Goal: Book appointment/travel/reservation

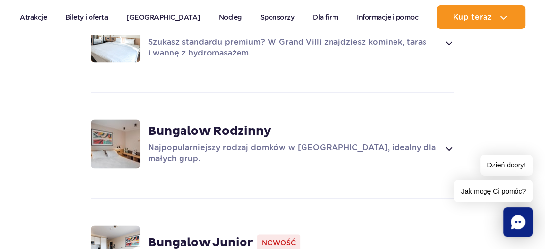
scroll to position [1023, 0]
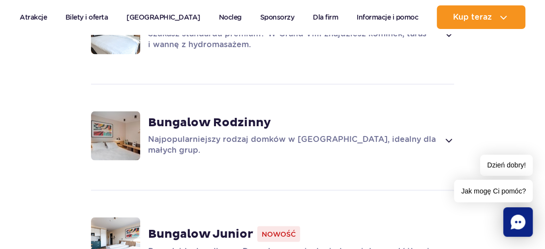
click at [451, 135] on span at bounding box center [448, 140] width 11 height 12
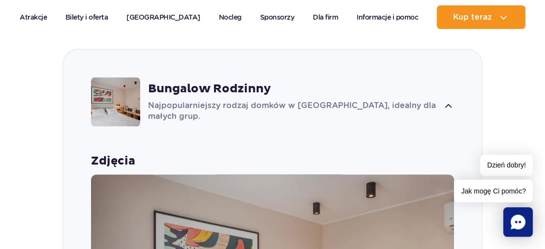
scroll to position [978, 0]
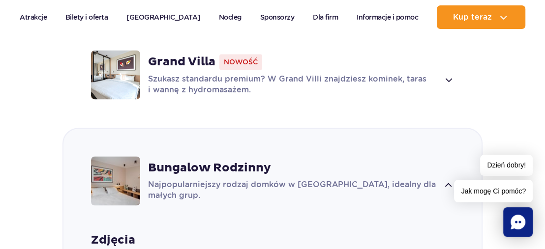
click at [449, 181] on span at bounding box center [448, 186] width 11 height 12
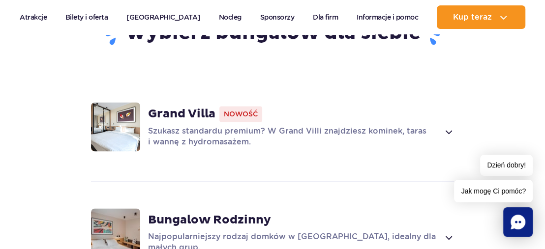
scroll to position [939, 0]
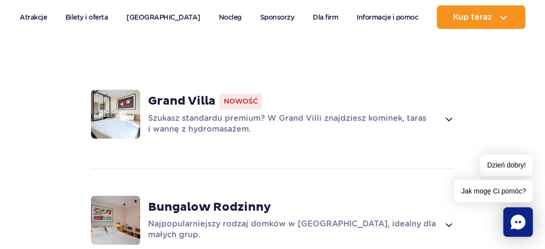
click at [450, 113] on span at bounding box center [448, 119] width 11 height 12
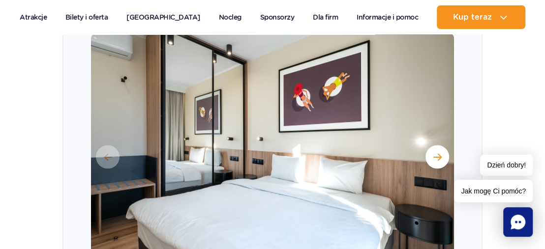
scroll to position [1069, 0]
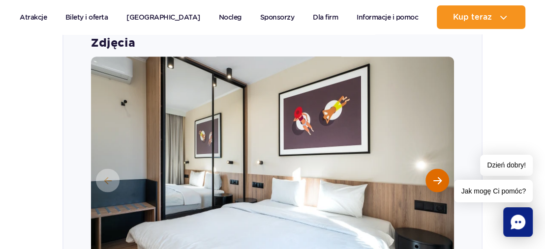
click at [439, 177] on span "Następny slajd" at bounding box center [437, 180] width 8 height 9
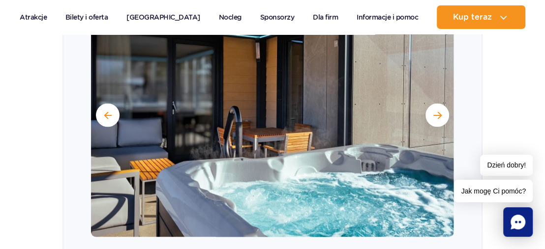
scroll to position [1148, 0]
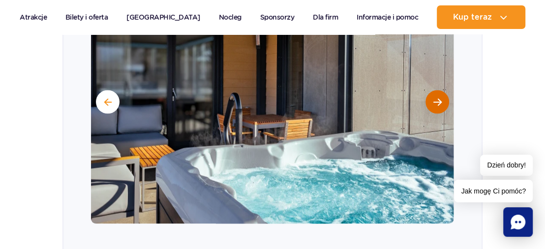
click at [436, 97] on span "Następny slajd" at bounding box center [437, 101] width 8 height 9
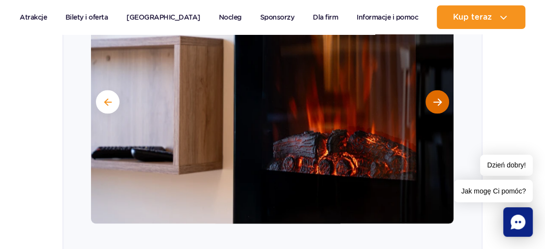
click at [436, 97] on span "Następny slajd" at bounding box center [437, 101] width 8 height 9
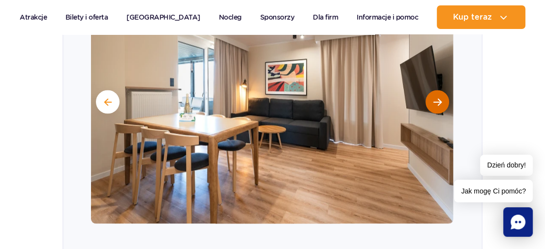
click at [436, 97] on span "Następny slajd" at bounding box center [437, 101] width 8 height 9
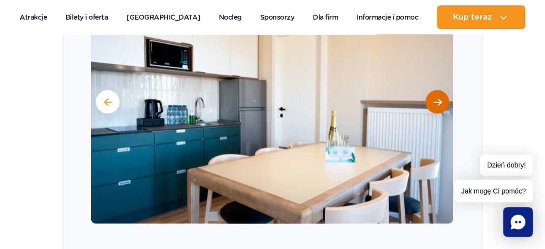
click at [436, 97] on span "Następny slajd" at bounding box center [437, 101] width 8 height 9
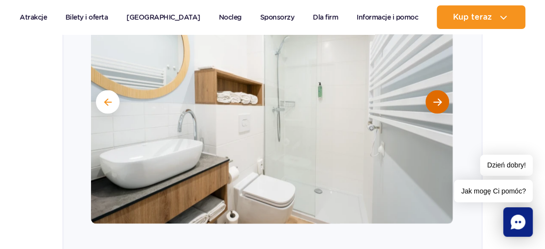
click at [436, 97] on span "Następny slajd" at bounding box center [437, 101] width 8 height 9
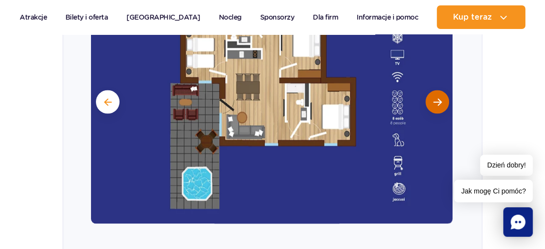
click at [436, 97] on span "Następny slajd" at bounding box center [437, 101] width 8 height 9
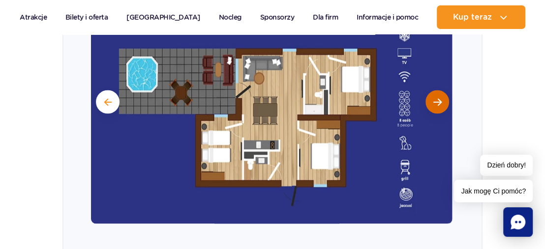
click at [436, 97] on span "Następny slajd" at bounding box center [437, 101] width 8 height 9
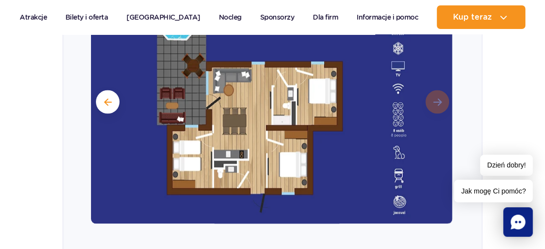
click at [436, 94] on img at bounding box center [270, 101] width 363 height 246
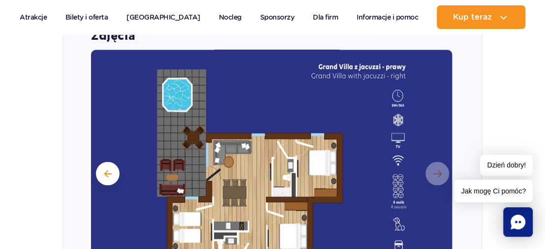
scroll to position [990, 0]
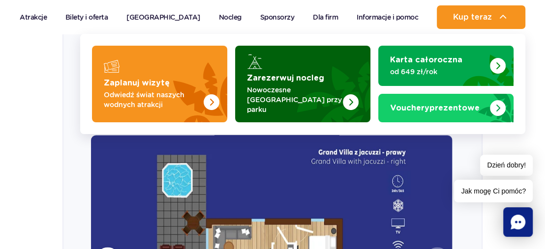
click at [312, 82] on strong "Zarezerwuj nocleg" at bounding box center [285, 78] width 77 height 8
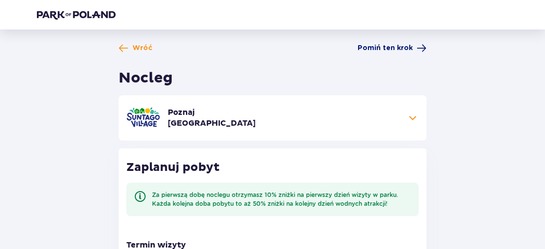
click at [388, 47] on span "Pomiń ten krok" at bounding box center [385, 48] width 55 height 10
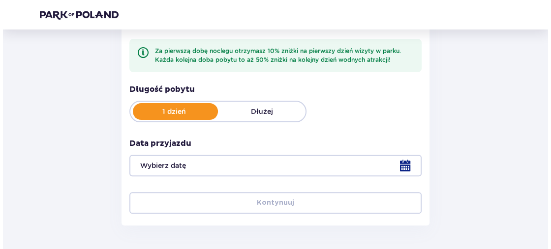
scroll to position [197, 0]
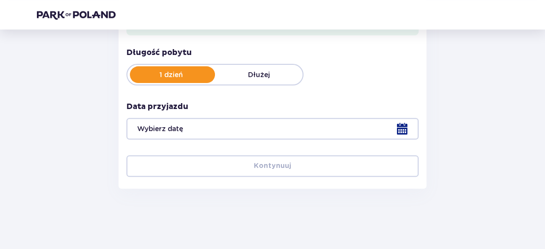
click at [402, 129] on div at bounding box center [272, 129] width 292 height 22
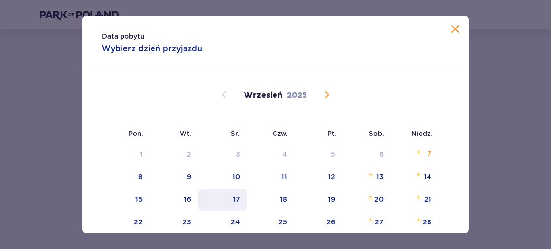
click at [237, 198] on div "17" at bounding box center [236, 200] width 7 height 10
type input "[DATE]"
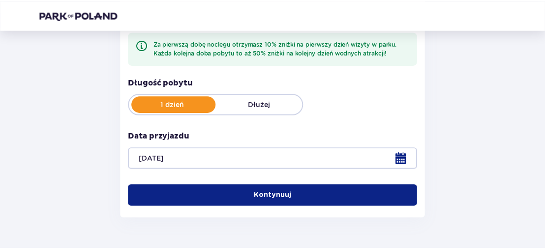
scroll to position [148, 0]
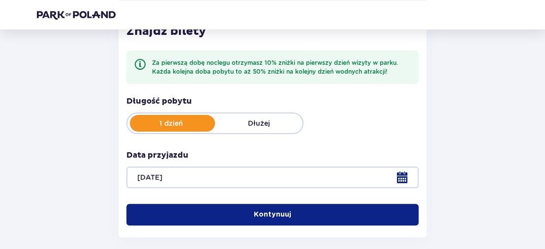
click at [254, 211] on p "Kontynuuj" at bounding box center [272, 215] width 37 height 10
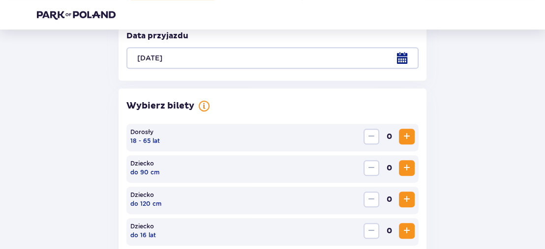
scroll to position [265, 0]
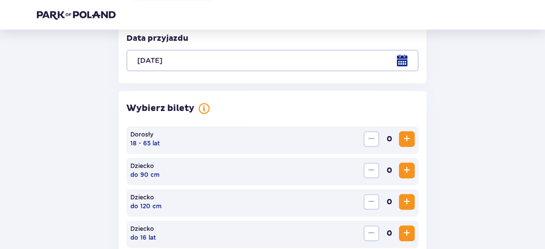
click at [405, 139] on span "Increase" at bounding box center [407, 139] width 12 height 12
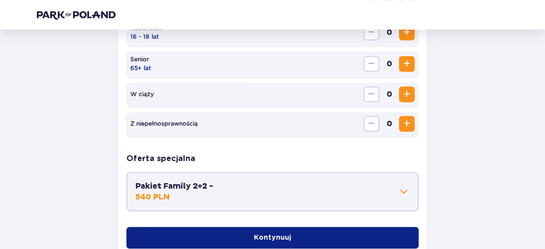
scroll to position [501, 0]
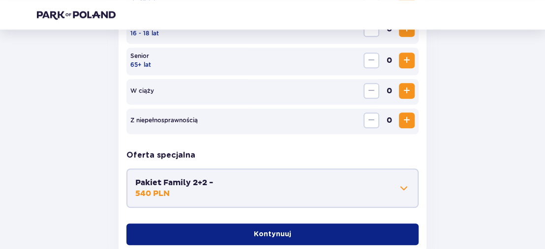
click at [259, 234] on p "Kontynuuj" at bounding box center [272, 235] width 37 height 10
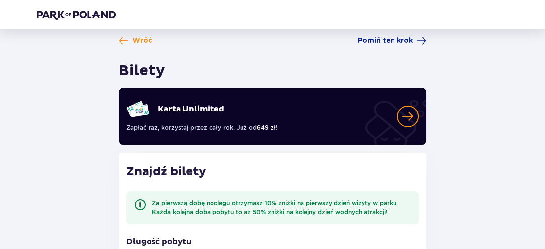
scroll to position [0, 0]
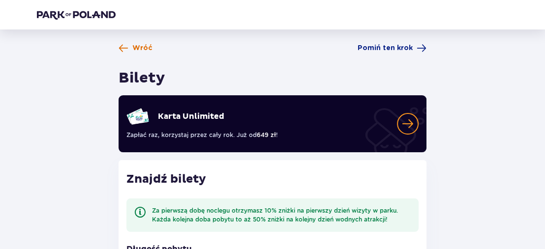
click at [137, 47] on span "Wróć" at bounding box center [142, 48] width 20 height 10
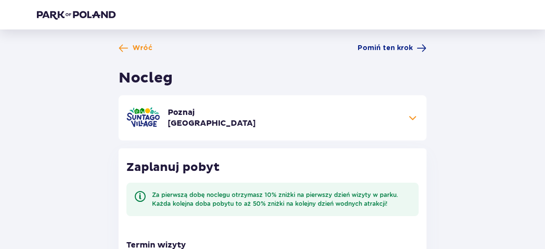
scroll to position [79, 0]
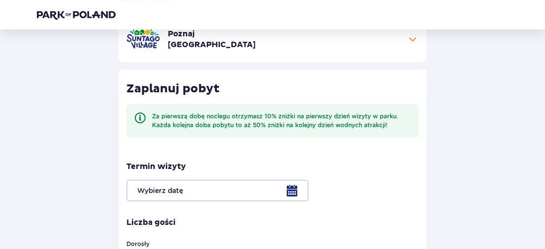
click at [293, 191] on div at bounding box center [272, 191] width 292 height 22
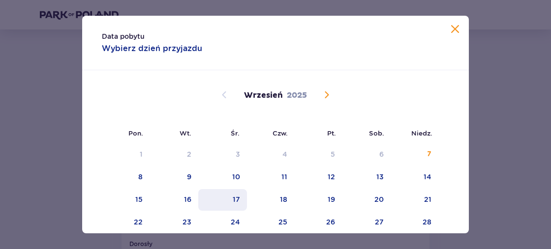
click at [240, 197] on div "17" at bounding box center [222, 200] width 49 height 22
click at [517, 123] on div "Data pobytu Wybierz dzień przyjazdu Pon. Wt. Śr. Czw. Pt. Sob. [GEOGRAPHIC_DATA…" at bounding box center [275, 124] width 551 height 249
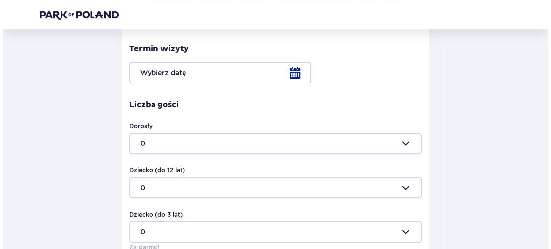
scroll to position [157, 0]
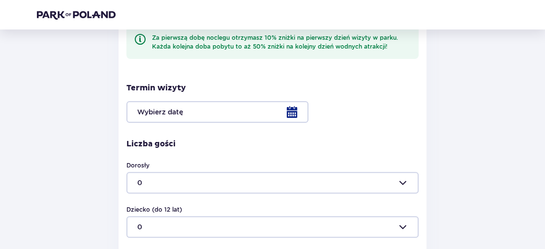
click at [291, 115] on div at bounding box center [272, 112] width 292 height 22
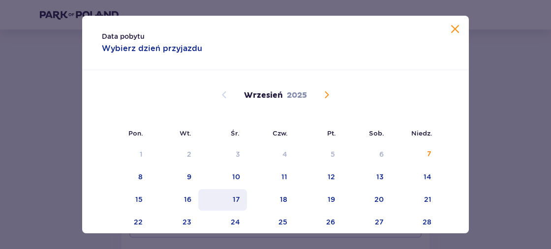
click at [234, 197] on div "17" at bounding box center [236, 200] width 7 height 10
click at [453, 30] on span at bounding box center [455, 30] width 12 height 12
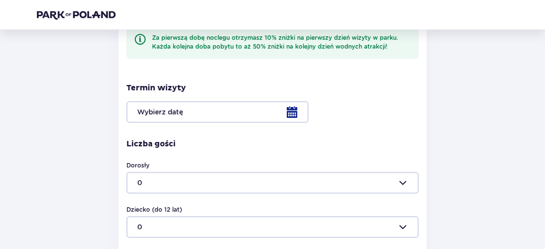
click at [208, 115] on div at bounding box center [272, 112] width 292 height 22
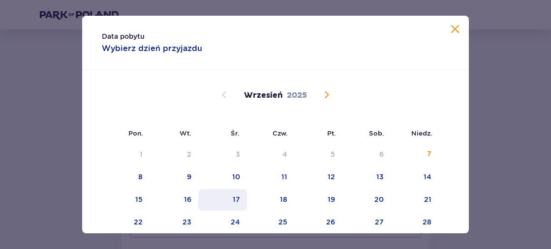
click at [230, 200] on div "17" at bounding box center [222, 200] width 49 height 22
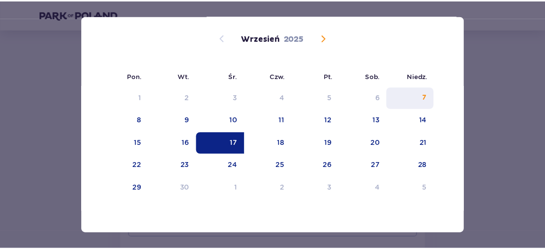
scroll to position [60, 0]
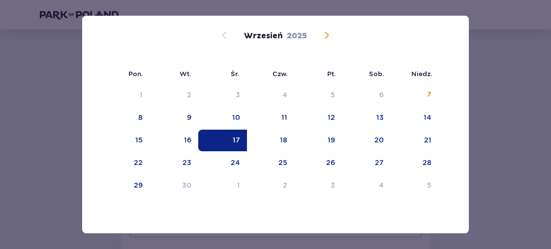
click at [525, 91] on div "Data pobytu Wybierz dzień przyjazdu Pon. Wt. Śr. Czw. Pt. Sob. [GEOGRAPHIC_DATA…" at bounding box center [275, 124] width 551 height 249
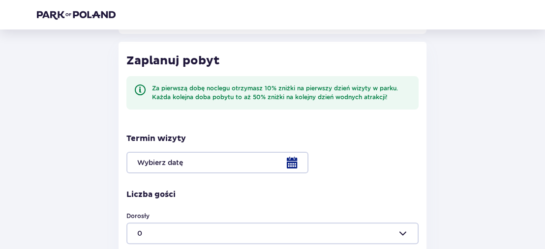
scroll to position [107, 0]
click at [187, 164] on div at bounding box center [272, 163] width 292 height 22
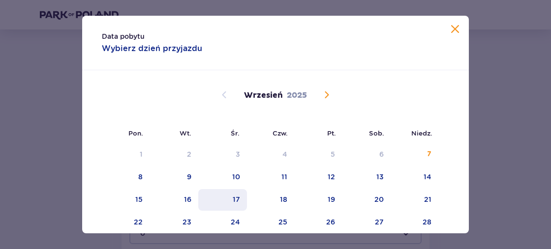
click at [233, 198] on div "17" at bounding box center [236, 200] width 7 height 10
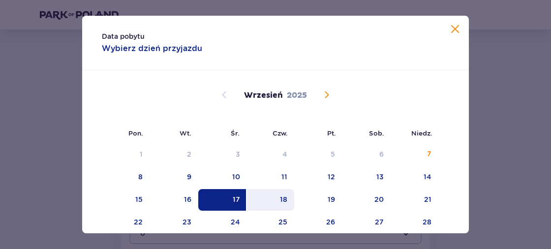
click at [281, 198] on div "18" at bounding box center [283, 200] width 7 height 10
type input "[DATE] - [DATE]"
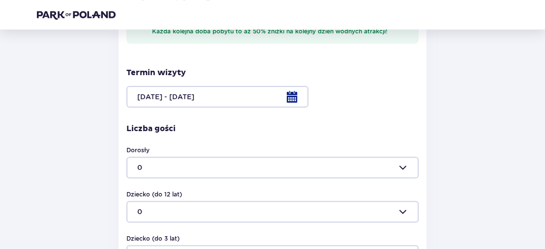
scroll to position [185, 0]
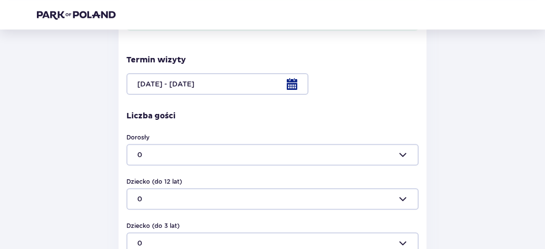
click at [404, 153] on div at bounding box center [272, 155] width 292 height 22
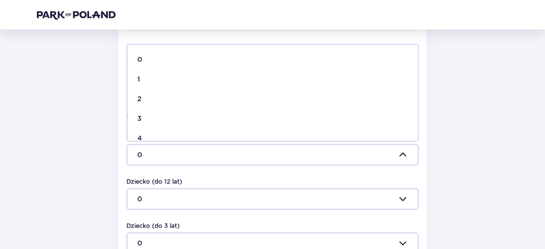
click at [261, 138] on div "4" at bounding box center [272, 138] width 271 height 10
type input "4"
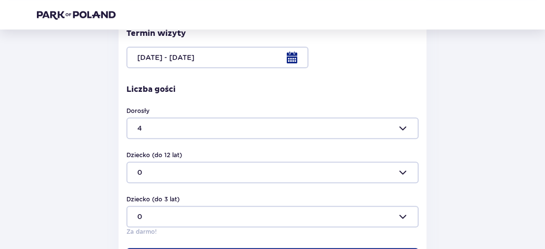
scroll to position [264, 0]
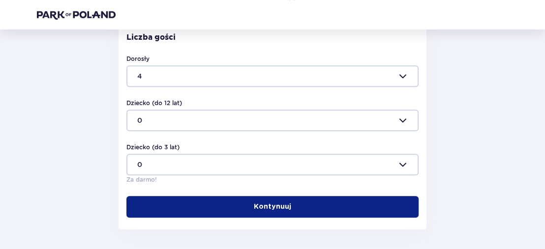
click at [279, 207] on p "Kontynuuj" at bounding box center [272, 207] width 37 height 10
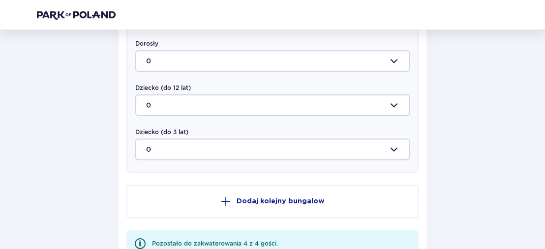
scroll to position [543, 0]
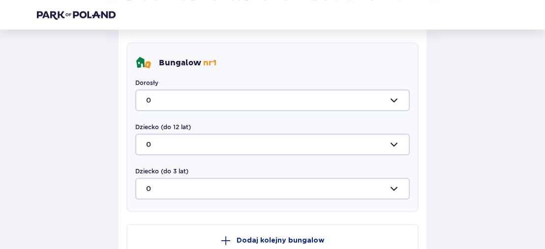
click at [392, 100] on div at bounding box center [272, 101] width 275 height 22
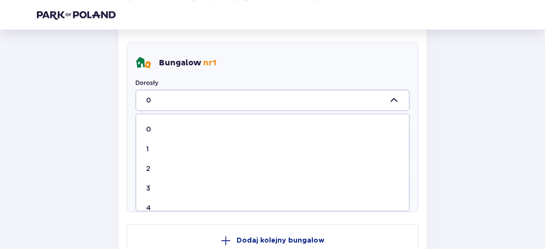
click at [152, 168] on div "2" at bounding box center [272, 168] width 253 height 10
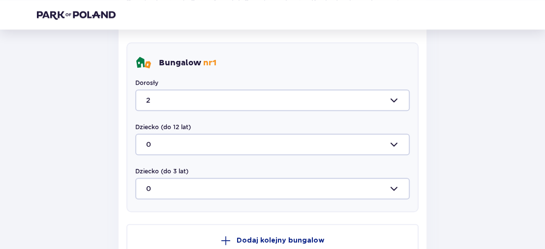
click at [394, 97] on div at bounding box center [272, 101] width 275 height 22
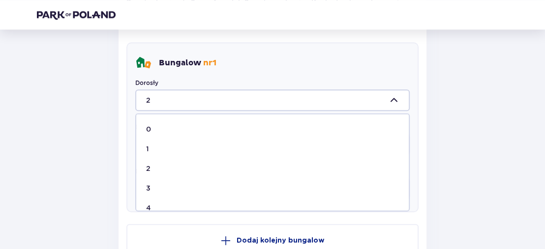
click at [149, 205] on p "4" at bounding box center [148, 208] width 5 height 10
type input "4"
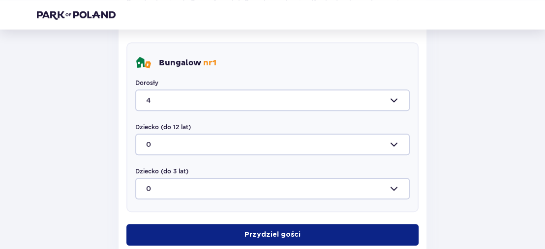
click at [254, 236] on p "Przydziel gości" at bounding box center [273, 235] width 56 height 10
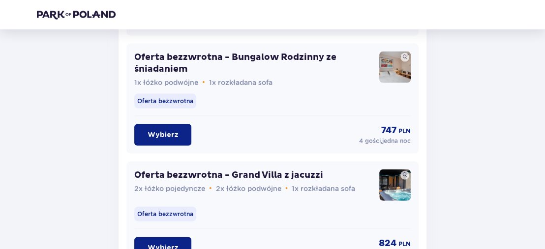
scroll to position [1432, 0]
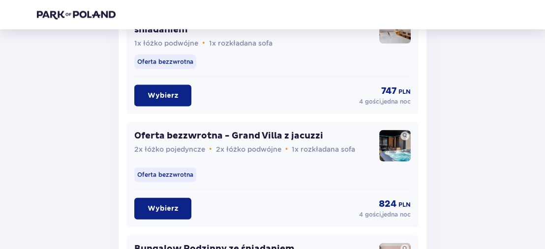
click at [154, 209] on p "Wybierz" at bounding box center [163, 209] width 31 height 10
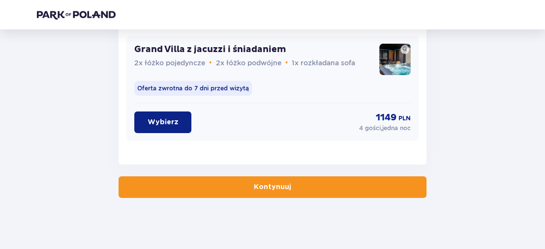
scroll to position [2095, 0]
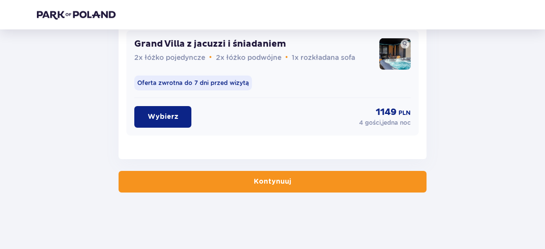
click at [258, 178] on p "Kontynuuj" at bounding box center [272, 182] width 37 height 10
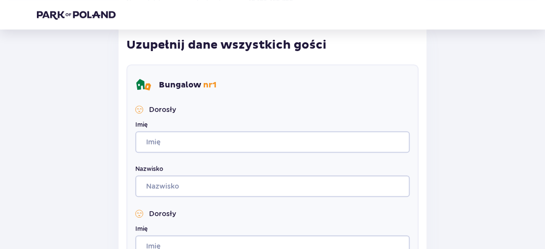
scroll to position [280, 0]
